Goal: Task Accomplishment & Management: Complete application form

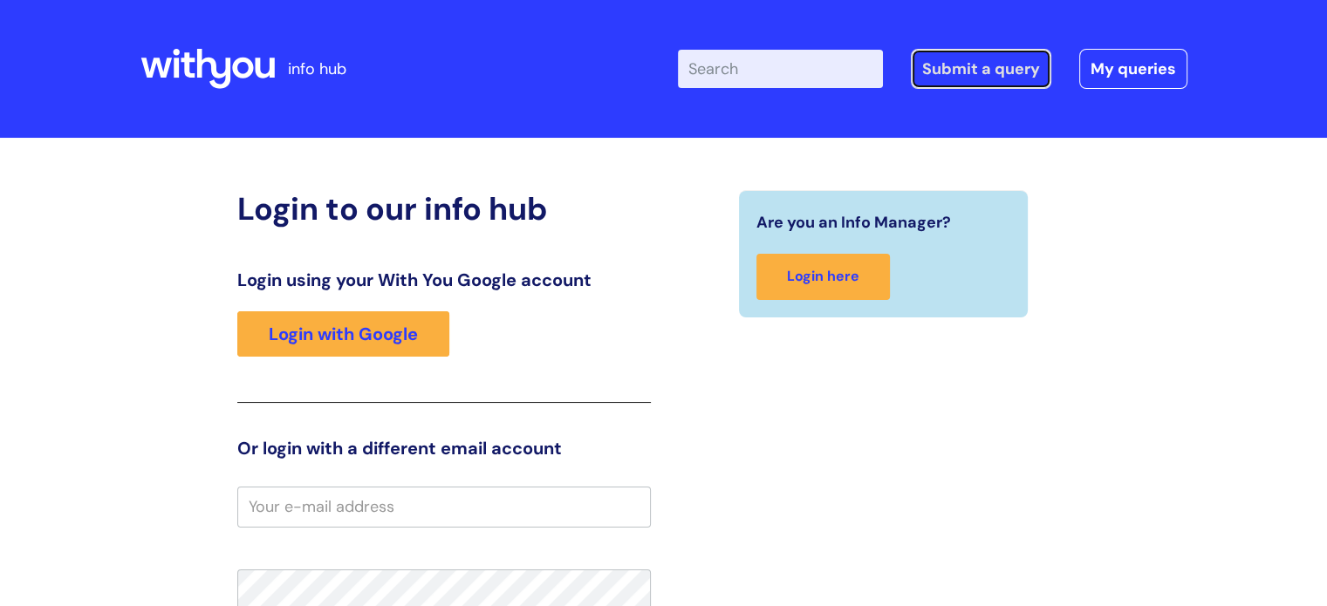
click at [971, 78] on link "Submit a query" at bounding box center [981, 69] width 140 height 40
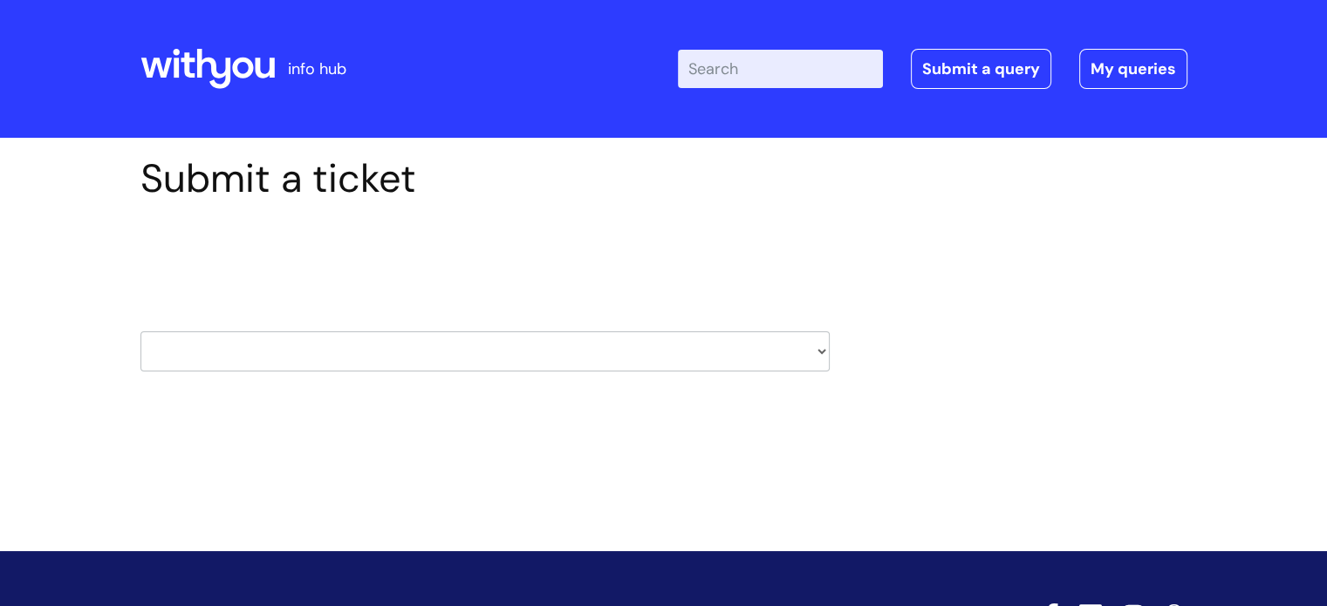
click at [824, 355] on select "HR / People IT and Support Clinical Drug Alerts Finance Accounts Data Support T…" at bounding box center [484, 352] width 689 height 40
select select "it_and_support"
click at [140, 332] on select "HR / People IT and Support Clinical Drug Alerts Finance Accounts Data Support T…" at bounding box center [484, 352] width 689 height 40
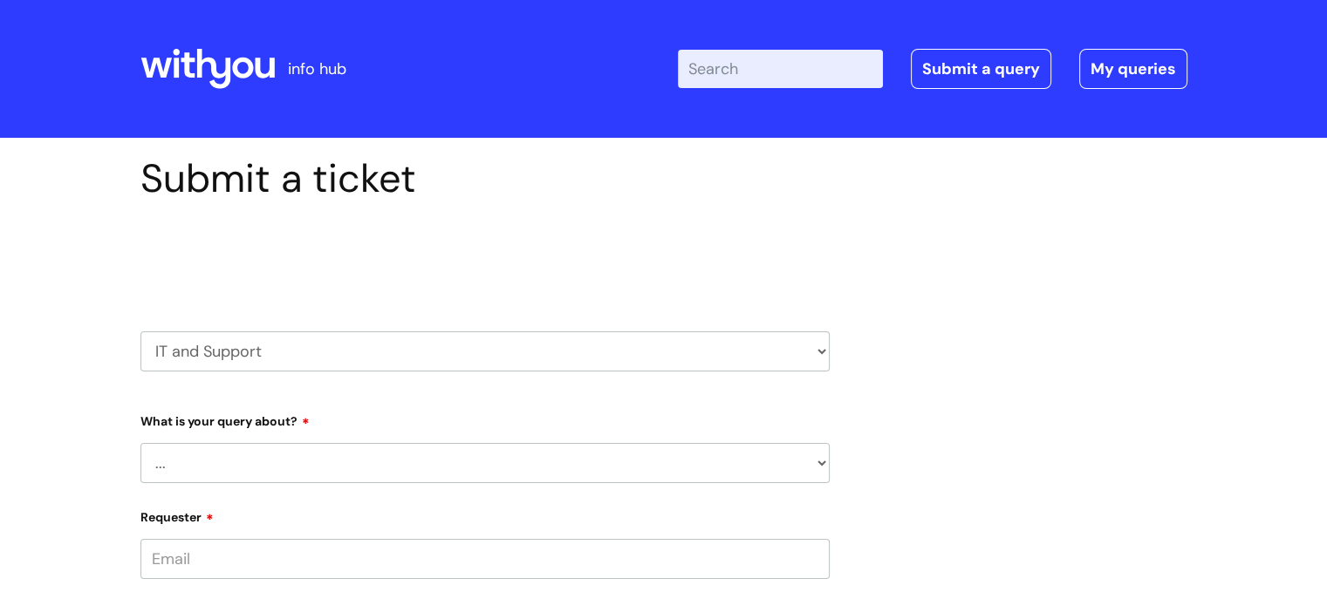
scroll to position [87, 0]
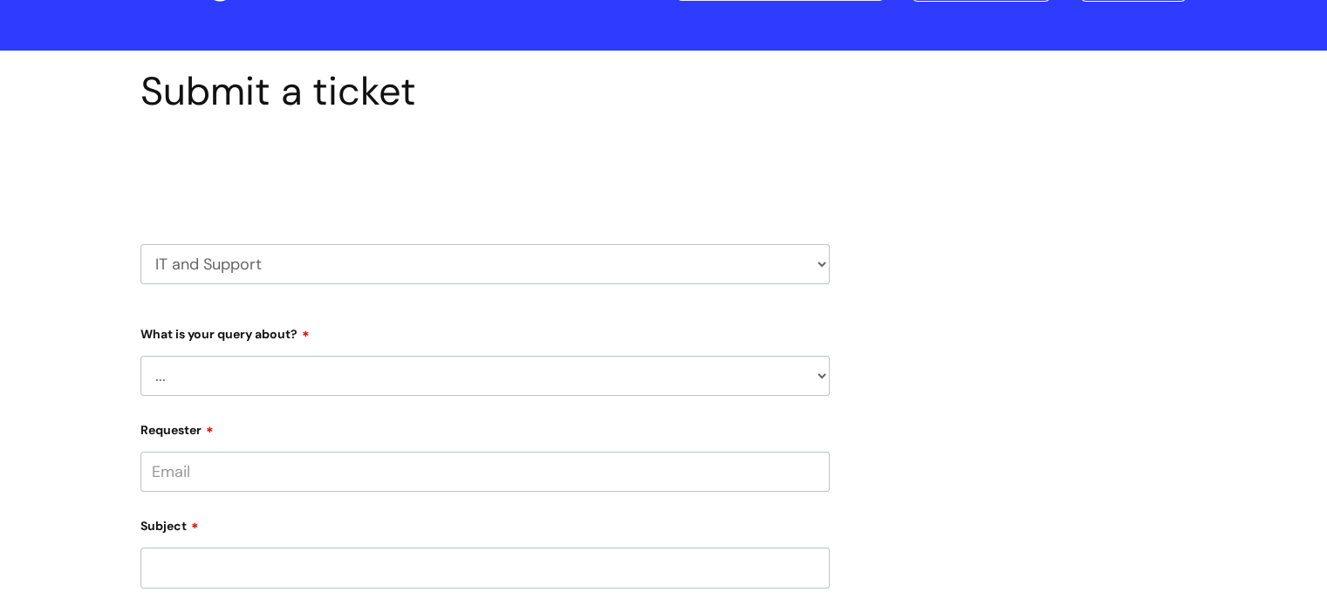
click at [820, 375] on select "... Mobile Phone Reset & MFA Accounts, Starters and Leavers IT Hardware issue I…" at bounding box center [484, 376] width 689 height 40
select select "System/software"
click at [140, 356] on select "... Mobile Phone Reset & MFA Accounts, Starters and Leavers IT Hardware issue I…" at bounding box center [484, 376] width 689 height 40
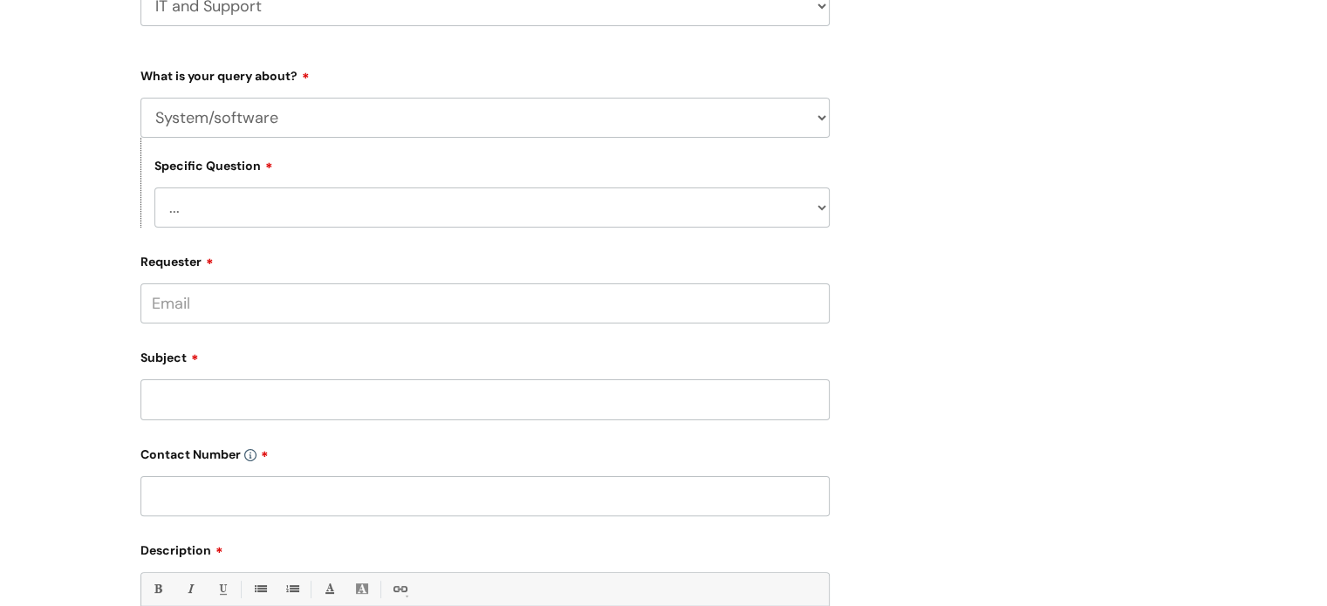
scroll to position [349, 0]
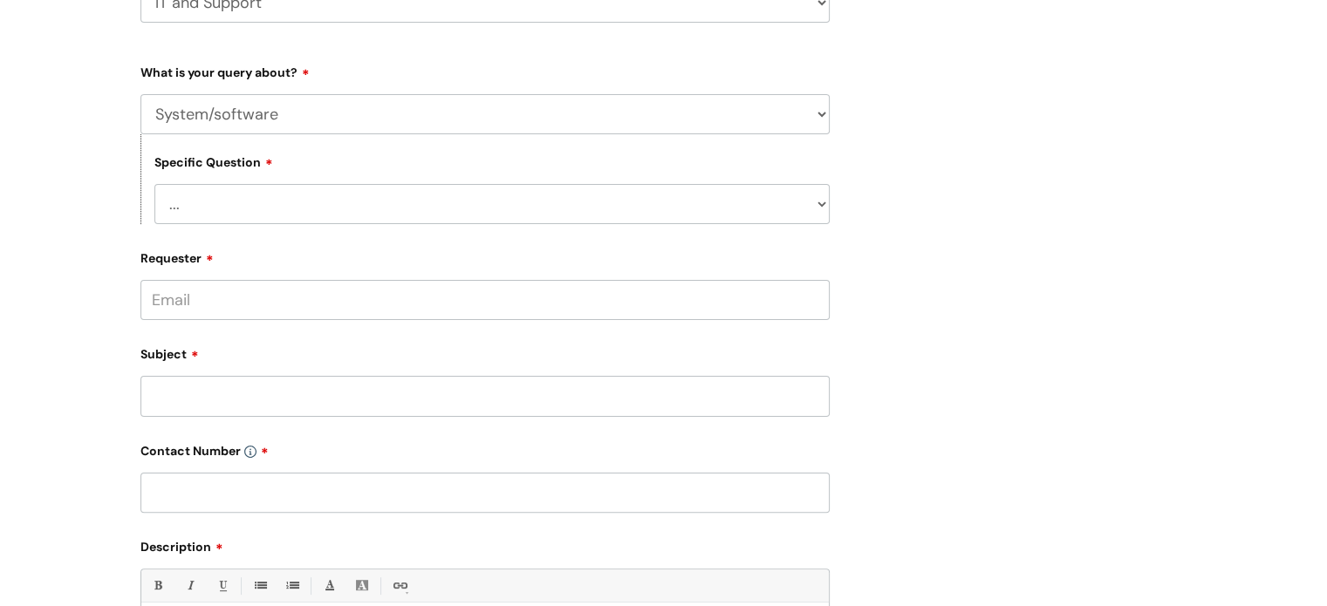
click at [820, 204] on select "... Halo PCMIS Iaptus NHS Email CJSM Email Mitel Another System Google (Workspa…" at bounding box center [491, 204] width 675 height 40
select select "Iaptus"
click at [154, 184] on select "... Halo PCMIS Iaptus NHS Email CJSM Email Mitel Another System Google (Workspa…" at bounding box center [491, 204] width 675 height 40
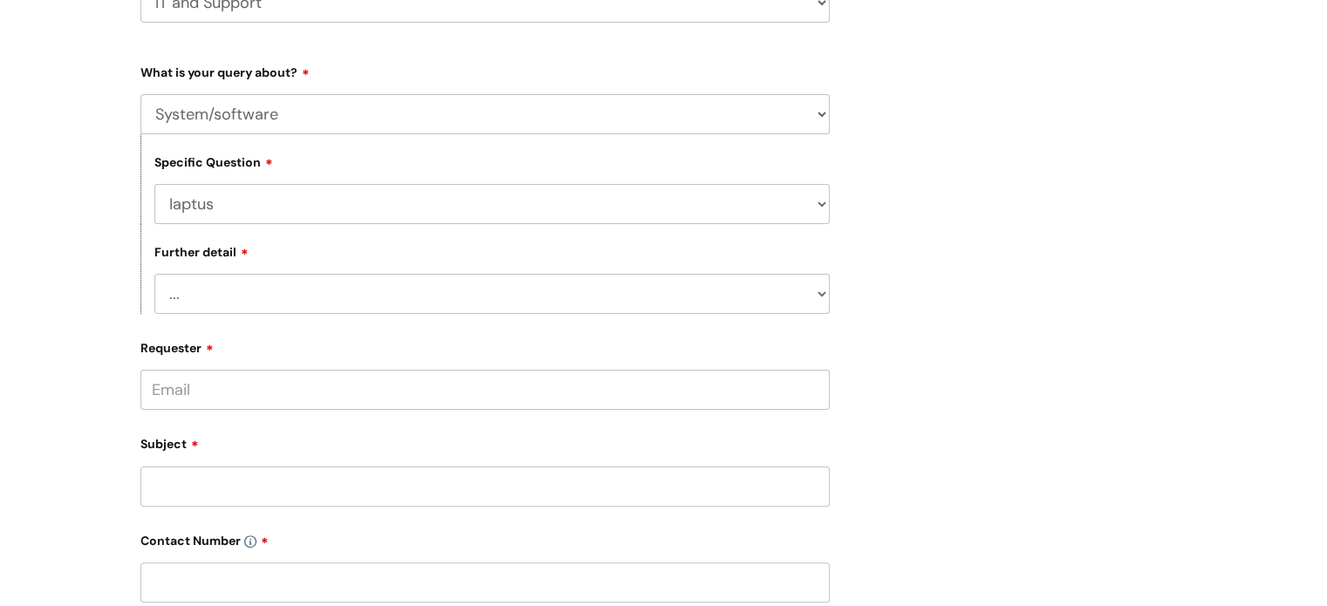
click at [819, 296] on select "... I’ve got an issue or I think I’ve found a fault." at bounding box center [491, 294] width 675 height 40
select select "I’ve got an issue or I think I’ve found a fault."
click at [154, 275] on select "... I’ve got an issue or I think I’ve found a fault." at bounding box center [491, 294] width 675 height 40
click at [421, 400] on input "Requester" at bounding box center [484, 390] width 689 height 40
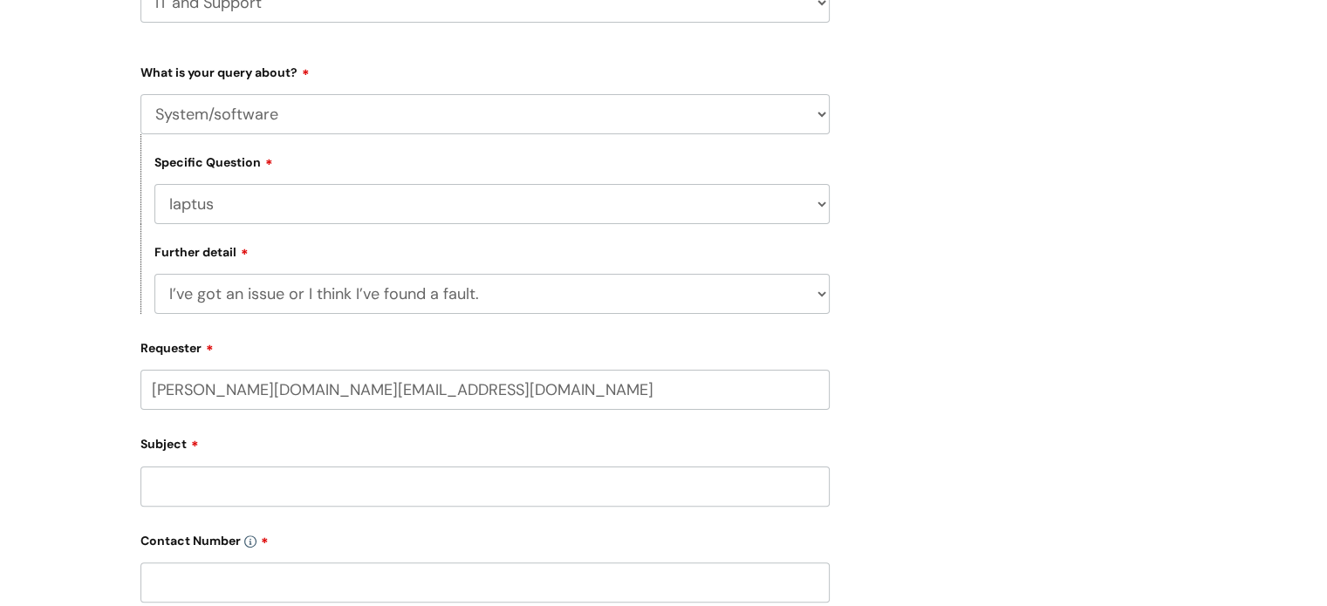
type input "[PERSON_NAME][DOMAIN_NAME][EMAIL_ADDRESS][DOMAIN_NAME]"
click at [301, 482] on input "Subject" at bounding box center [484, 488] width 689 height 40
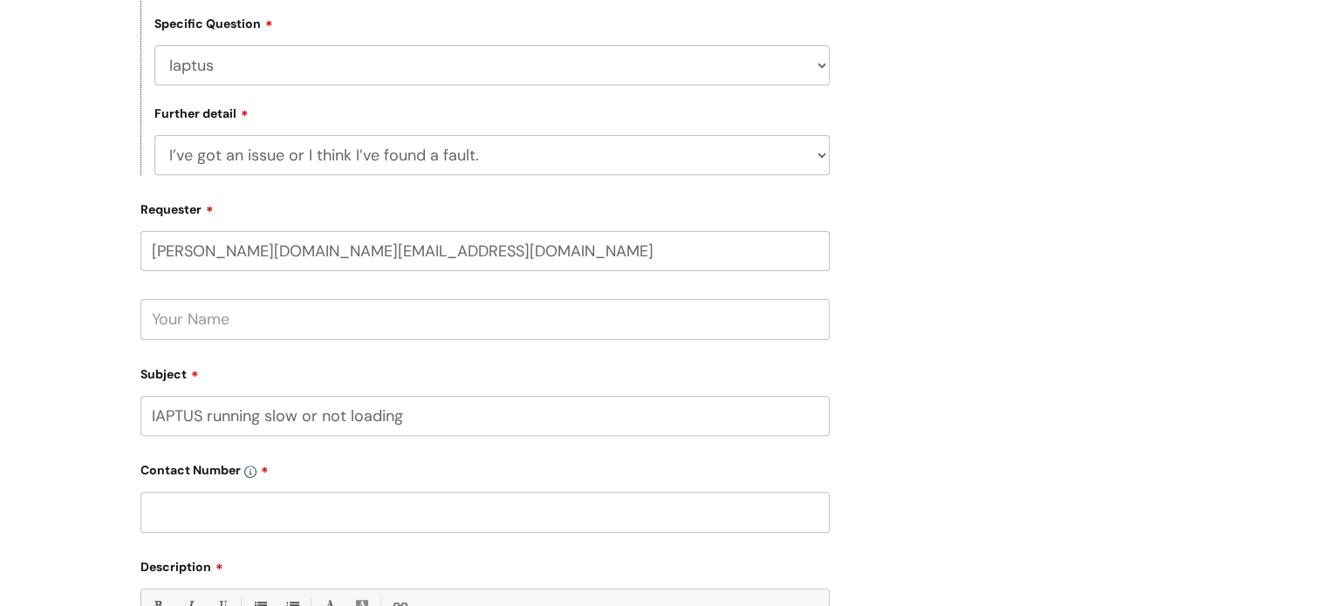
scroll to position [611, 0]
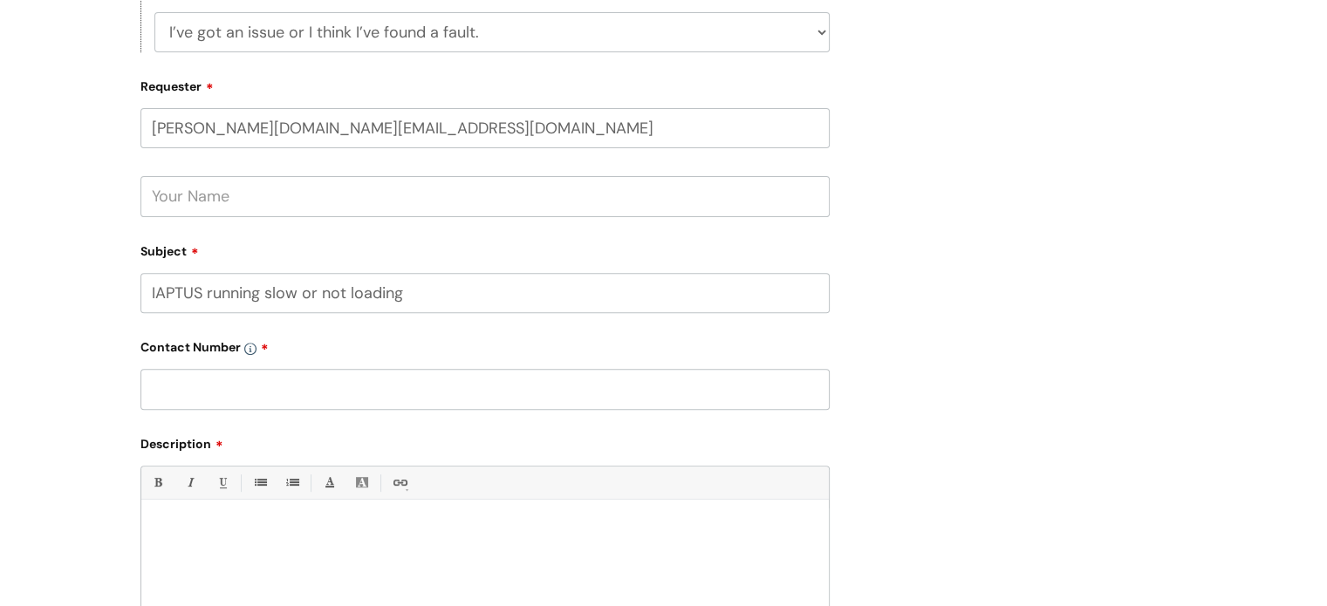
type input "IAPTUS running slow or not loading"
click at [464, 398] on input "text" at bounding box center [484, 389] width 689 height 40
click at [179, 389] on input "07870525130" at bounding box center [484, 389] width 689 height 40
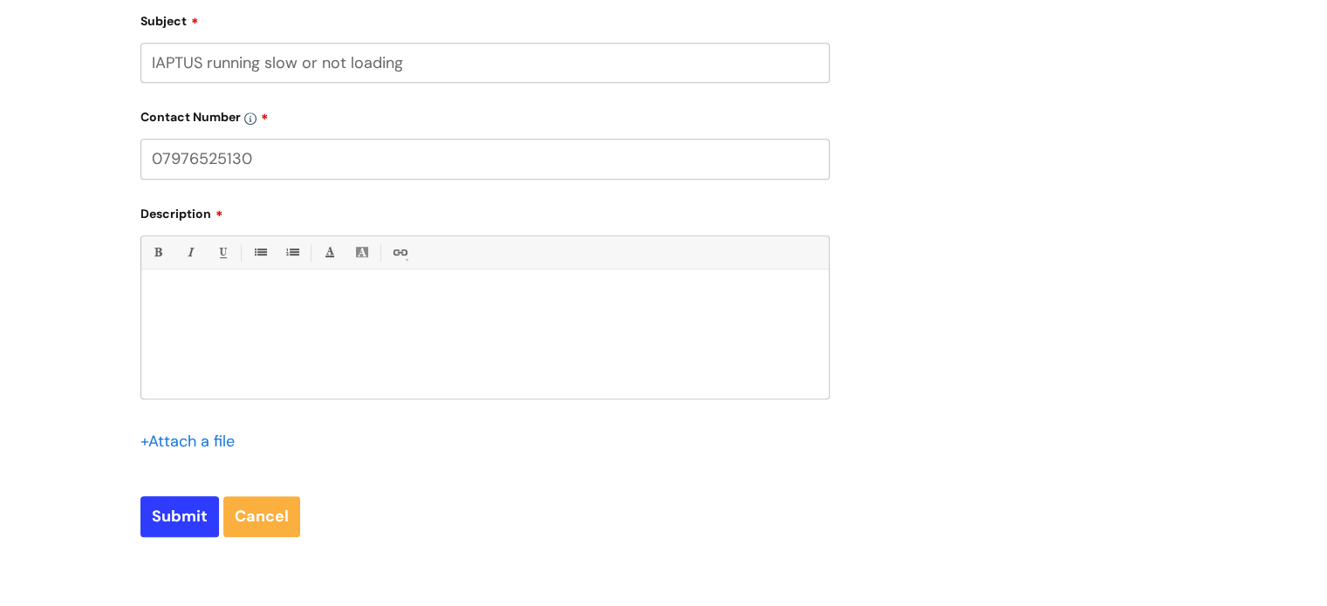
scroll to position [872, 0]
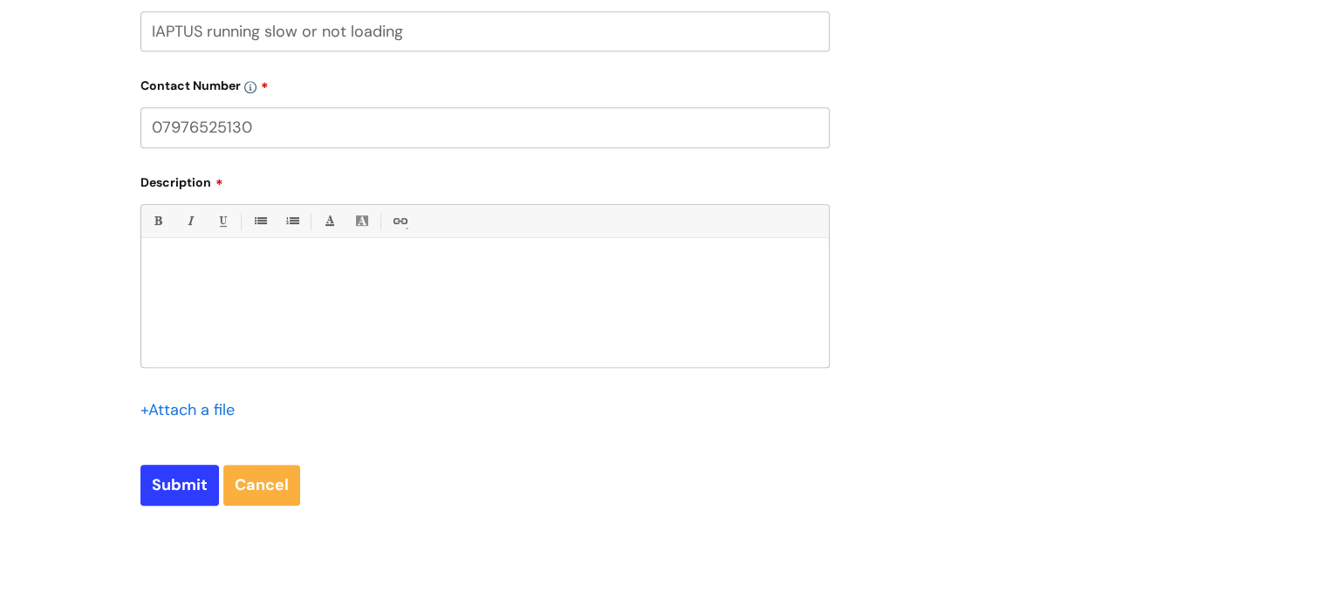
type input "07976525130"
click at [311, 272] on p at bounding box center [484, 268] width 661 height 16
click at [170, 486] on input "Submit" at bounding box center [179, 485] width 79 height 40
type input "Please Wait..."
